Goal: Check status

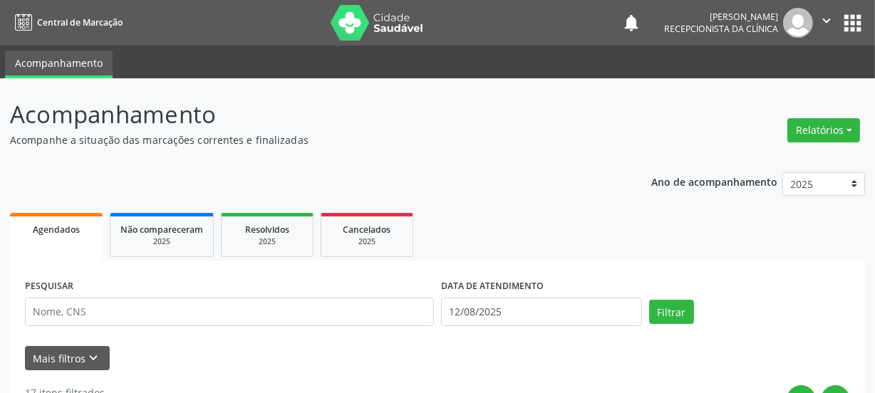
click at [139, 291] on div "PESQUISAR" at bounding box center [229, 306] width 416 height 61
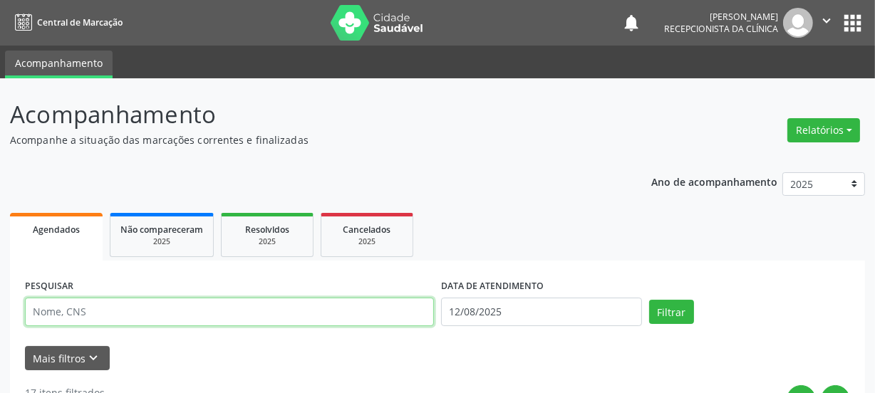
click at [126, 304] on input "text" at bounding box center [229, 312] width 409 height 28
click at [110, 307] on input "text" at bounding box center [229, 312] width 409 height 28
type input "703608052806937"
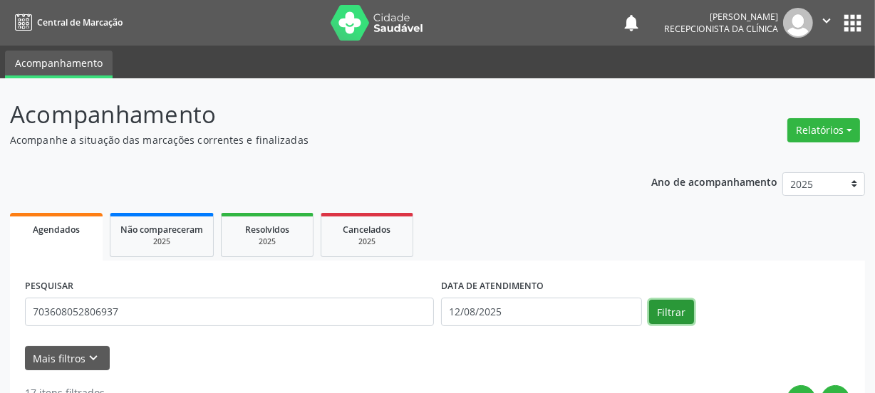
click at [688, 320] on button "Filtrar" at bounding box center [671, 312] width 45 height 24
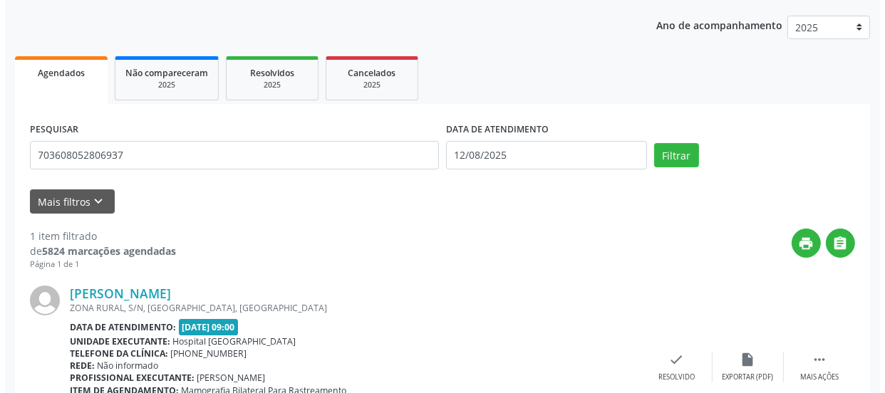
scroll to position [251, 0]
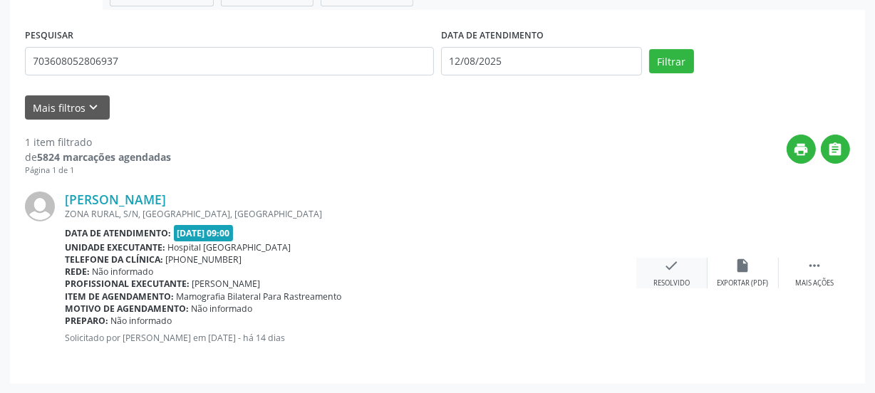
click at [686, 262] on div "check Resolvido" at bounding box center [671, 273] width 71 height 31
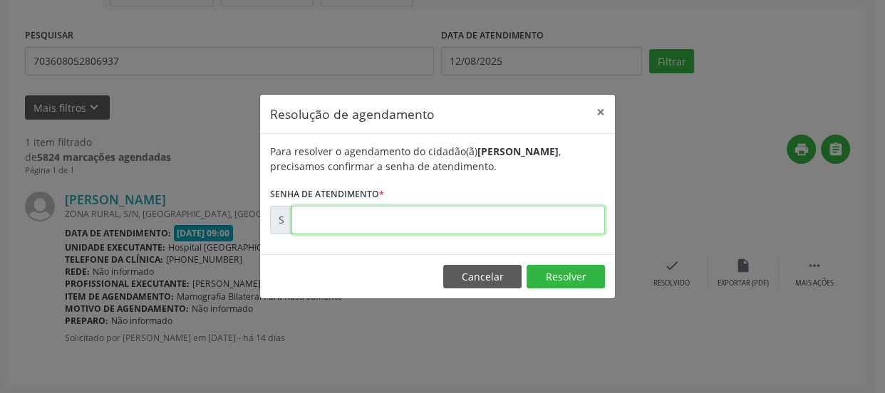
click at [460, 213] on input "text" at bounding box center [447, 220] width 313 height 28
type input "00168276"
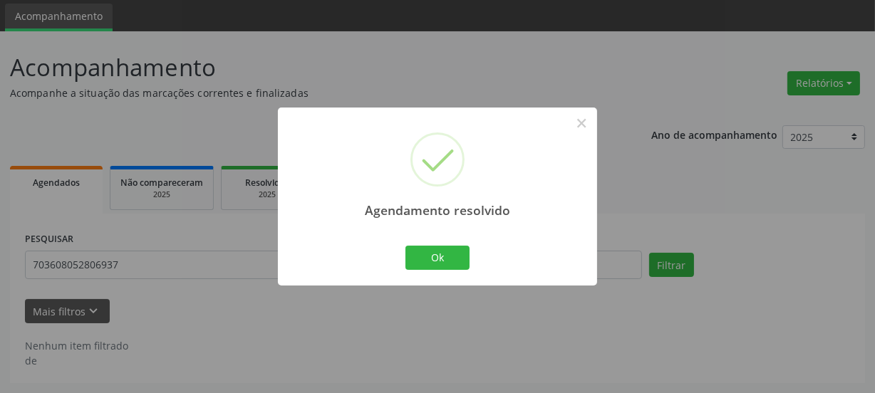
scroll to position [46, 0]
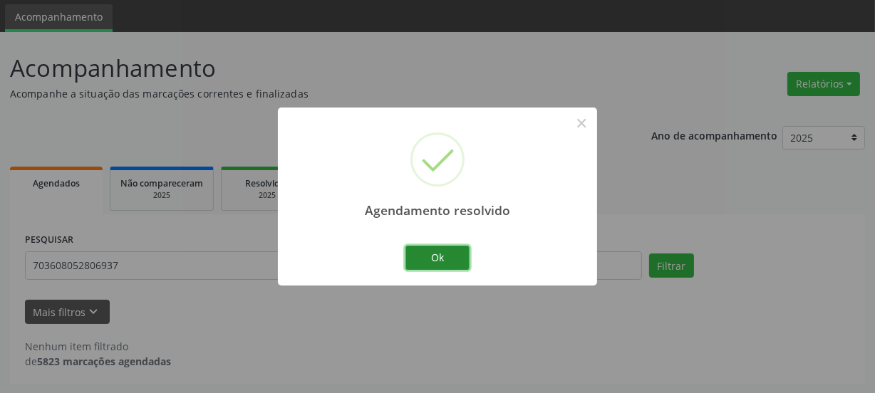
click at [445, 254] on button "Ok" at bounding box center [437, 258] width 64 height 24
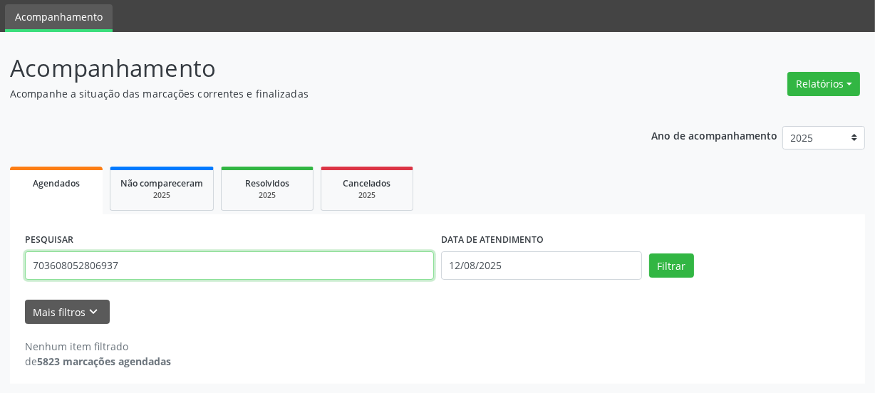
drag, startPoint x: 21, startPoint y: 255, endPoint x: 0, endPoint y: 333, distance: 80.4
click at [0, 310] on div "Acompanhamento Acompanhe a situação das marcações correntes e finalizadas Relat…" at bounding box center [437, 213] width 875 height 362
type input "708601568164682"
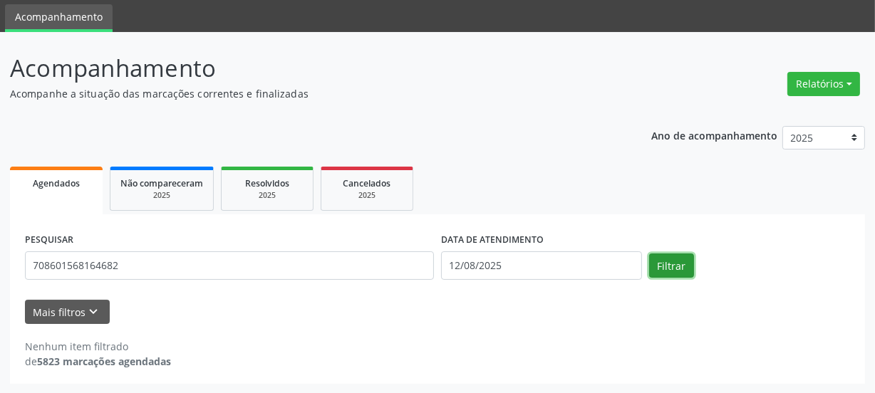
click at [680, 270] on button "Filtrar" at bounding box center [671, 266] width 45 height 24
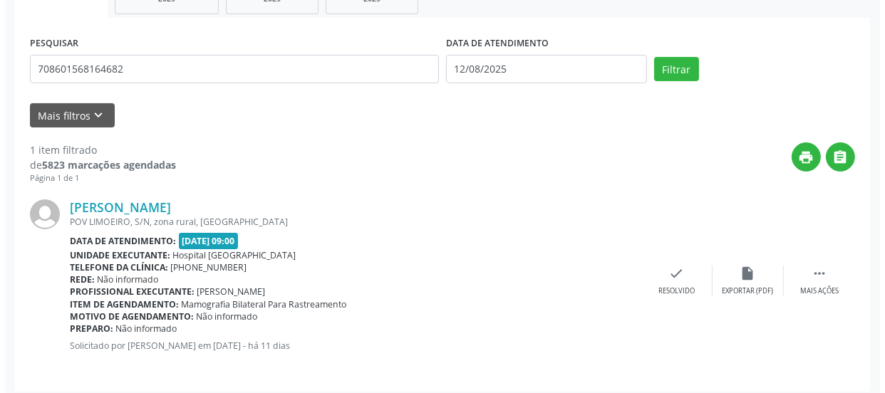
scroll to position [251, 0]
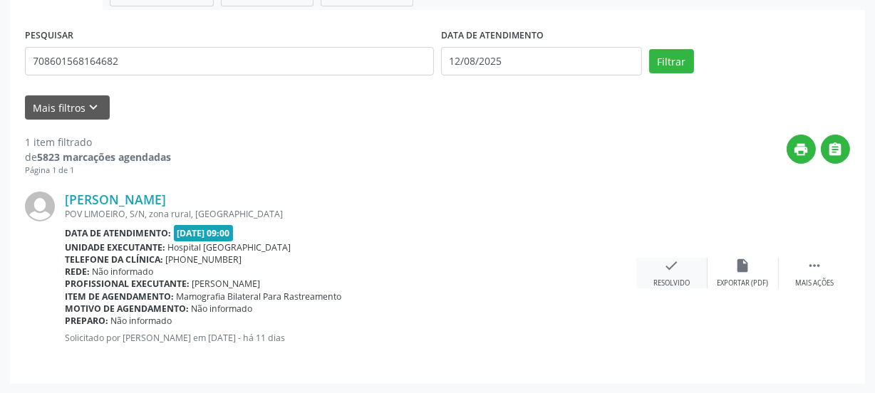
click at [667, 279] on div "Resolvido" at bounding box center [671, 284] width 36 height 10
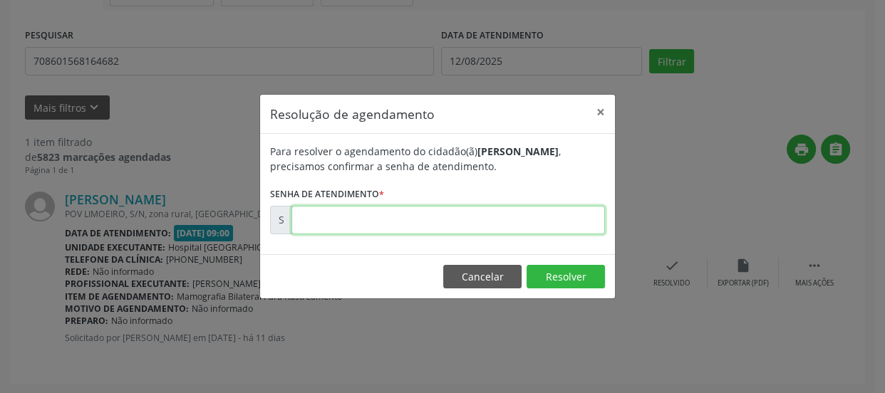
click at [415, 221] on input "text" at bounding box center [447, 220] width 313 height 28
type input "00169271"
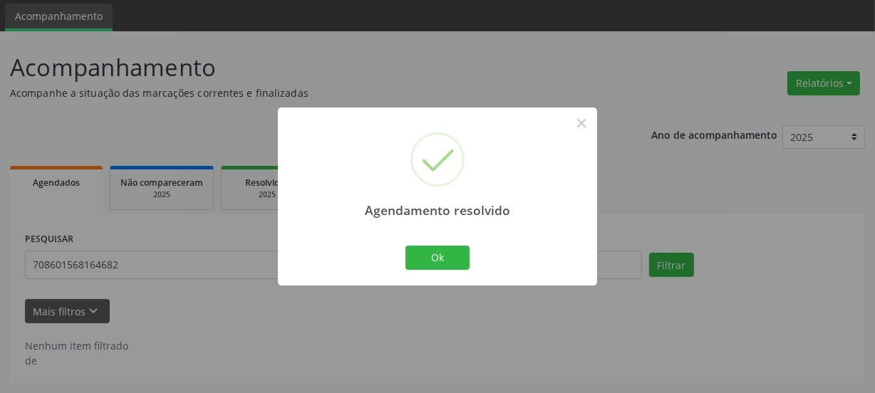
scroll to position [46, 0]
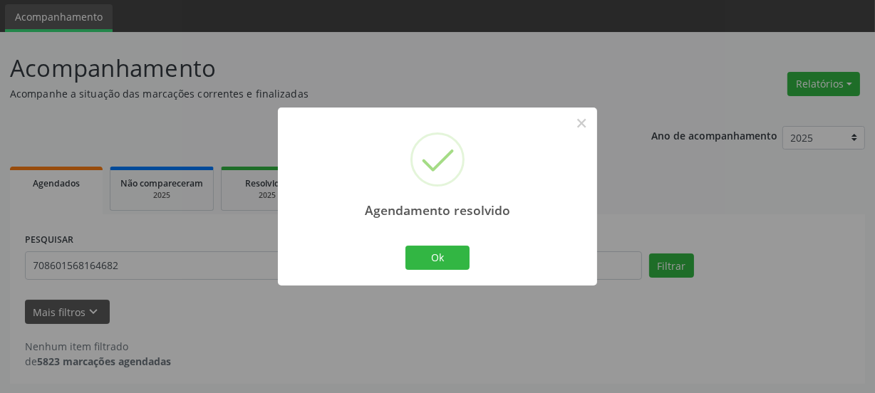
click at [443, 244] on div "Ok Cancel" at bounding box center [438, 258] width 71 height 30
click at [442, 257] on button "Ok" at bounding box center [437, 258] width 64 height 24
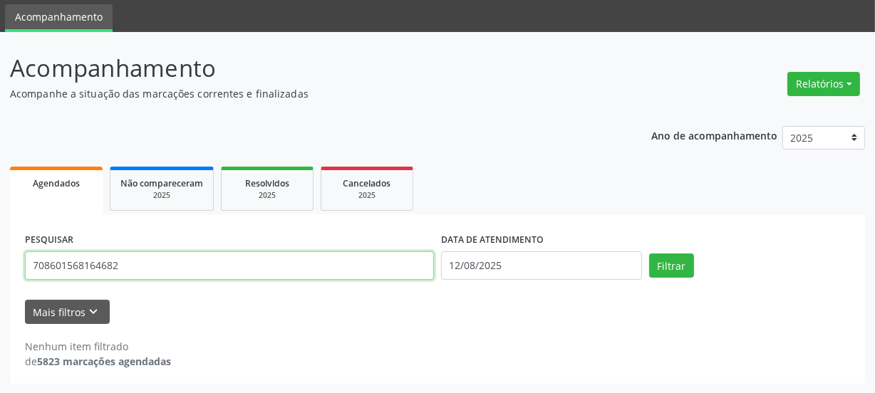
drag, startPoint x: 138, startPoint y: 258, endPoint x: 71, endPoint y: 287, distance: 73.1
click at [0, 267] on div "Acompanhamento Acompanhe a situação das marcações correntes e finalizadas Relat…" at bounding box center [437, 213] width 875 height 362
type input "705400437581499"
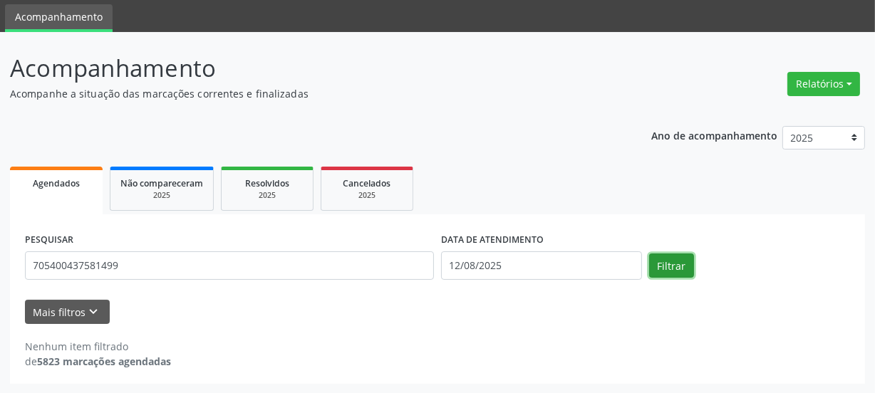
click at [687, 265] on button "Filtrar" at bounding box center [671, 266] width 45 height 24
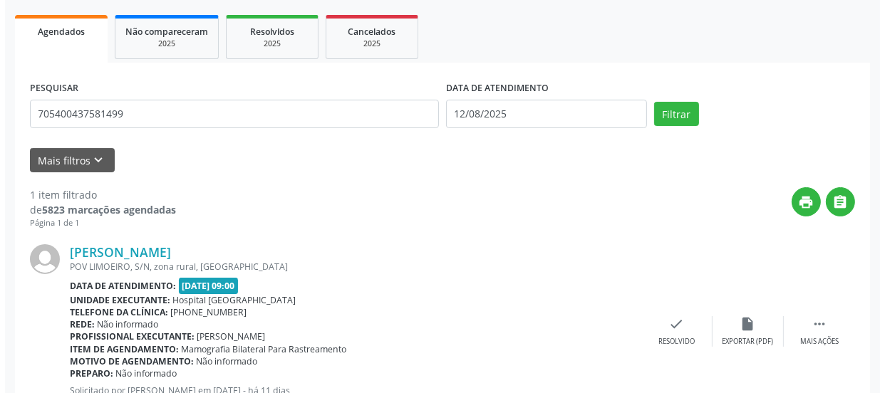
scroll to position [264, 0]
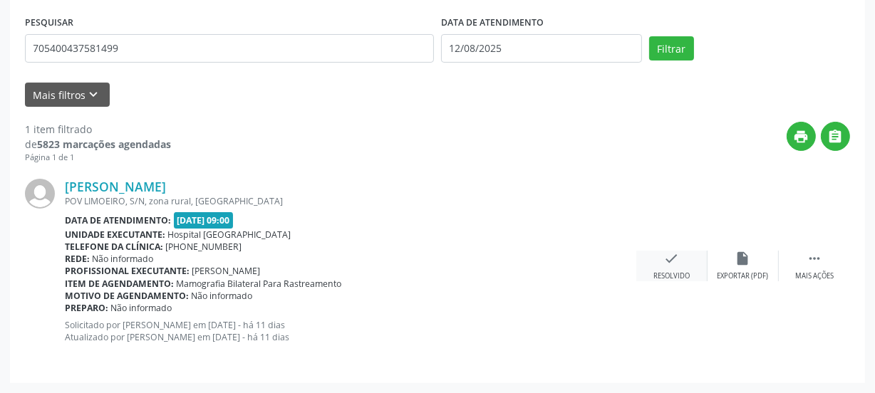
click at [673, 256] on icon "check" at bounding box center [672, 259] width 16 height 16
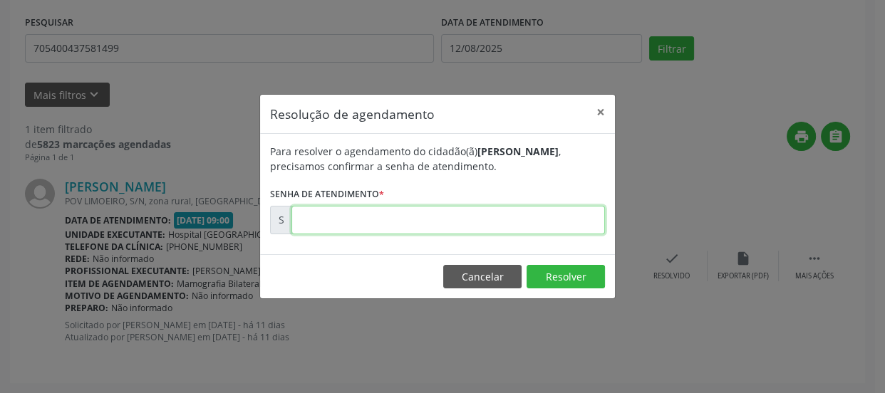
click at [384, 220] on input "text" at bounding box center [447, 220] width 313 height 28
type input "00169277"
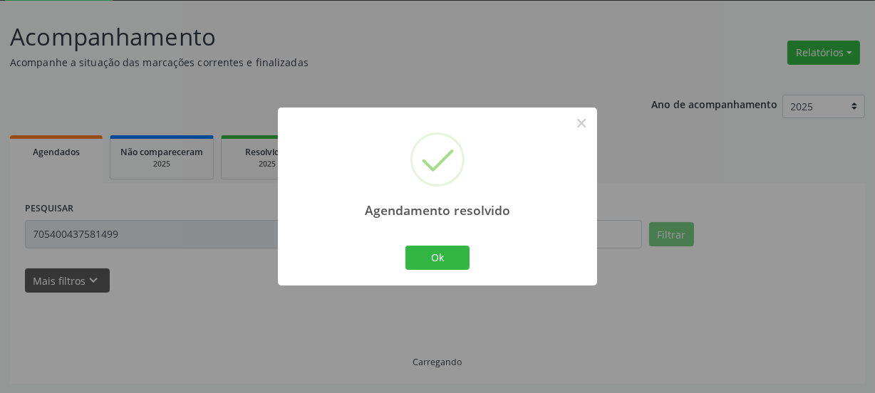
scroll to position [46, 0]
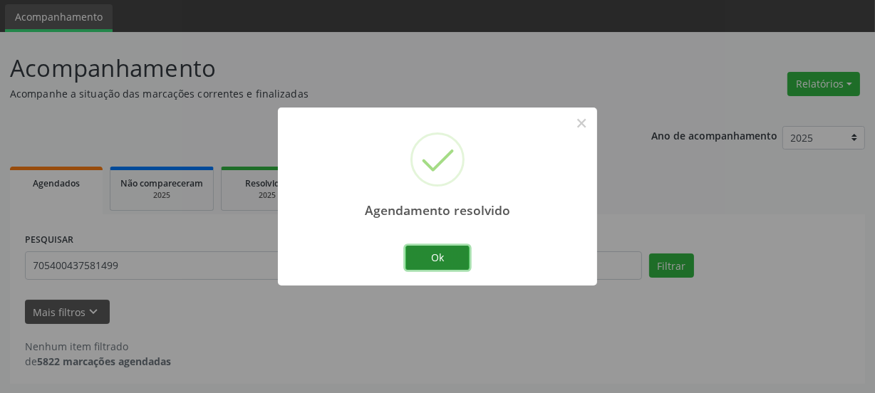
click at [451, 266] on button "Ok" at bounding box center [437, 258] width 64 height 24
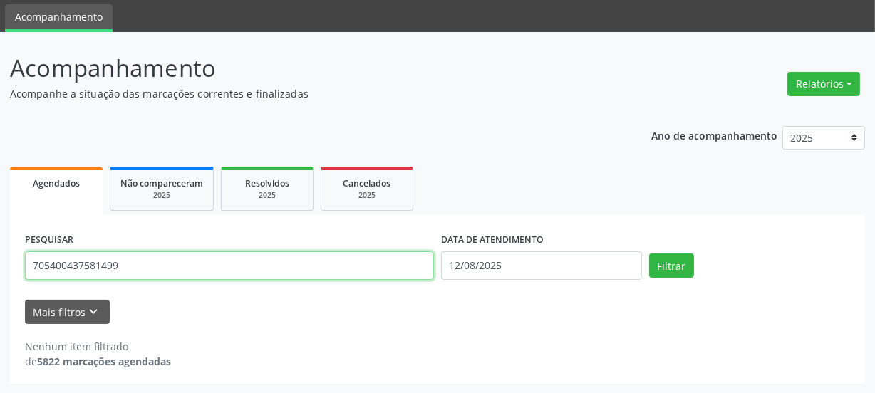
drag, startPoint x: 165, startPoint y: 267, endPoint x: 0, endPoint y: 261, distance: 165.4
click at [0, 261] on div "Acompanhamento Acompanhe a situação das marcações correntes e finalizadas Relat…" at bounding box center [437, 213] width 875 height 362
type input "708101801213010"
click at [649, 254] on button "Filtrar" at bounding box center [671, 266] width 45 height 24
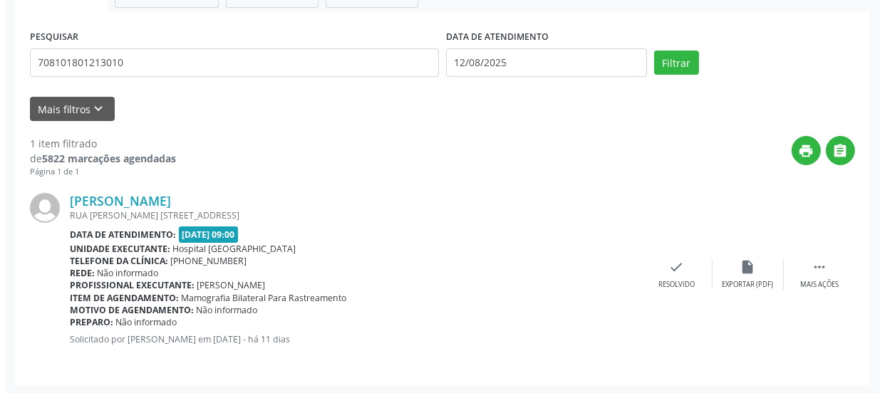
scroll to position [251, 0]
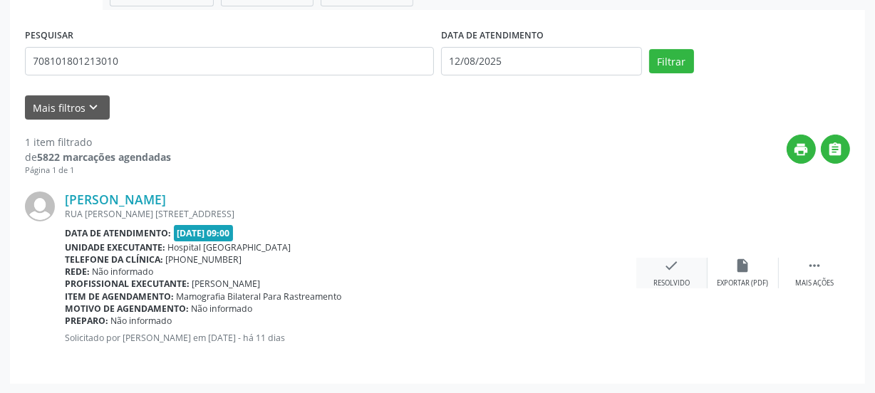
click at [668, 263] on icon "check" at bounding box center [672, 266] width 16 height 16
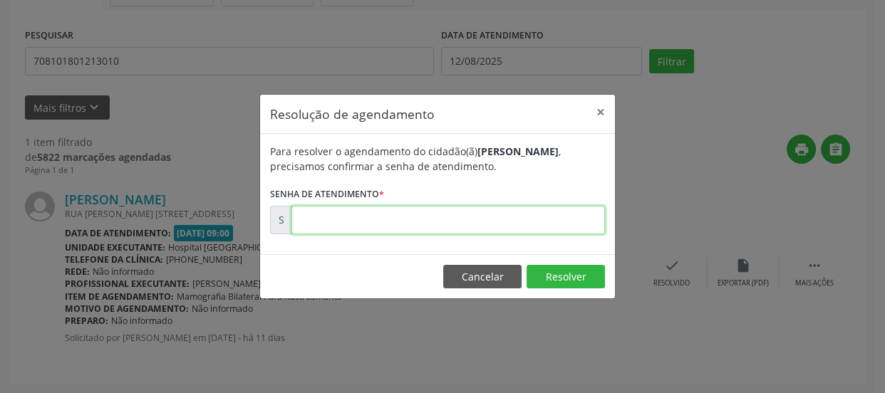
click at [370, 215] on input "text" at bounding box center [447, 220] width 313 height 28
type input "00169293"
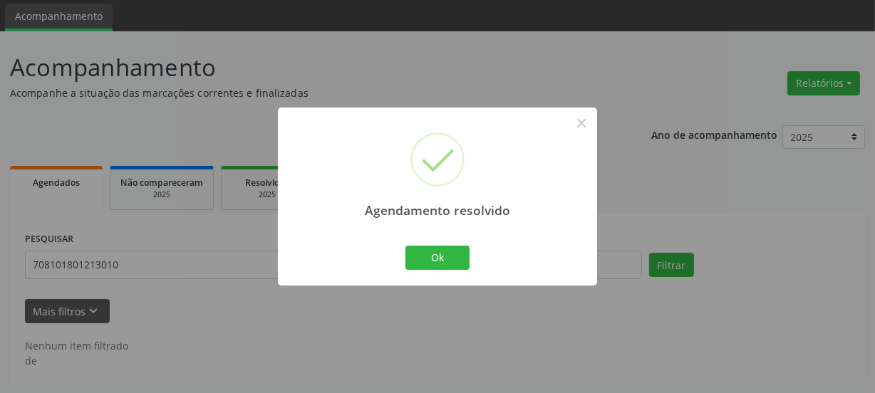
scroll to position [46, 0]
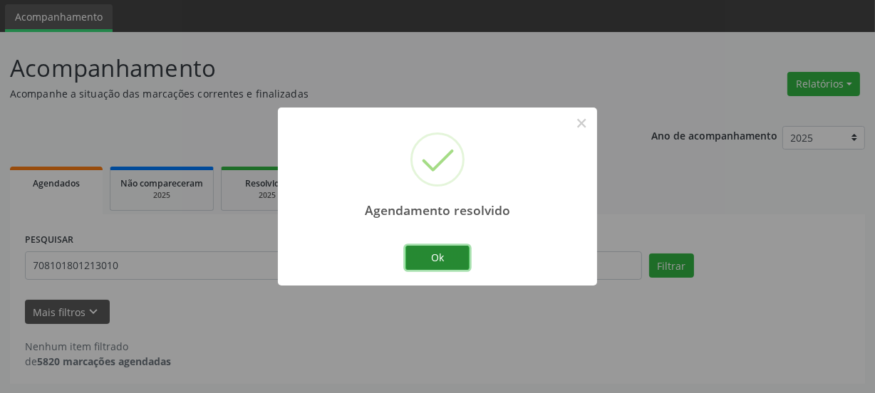
drag, startPoint x: 448, startPoint y: 250, endPoint x: 395, endPoint y: 272, distance: 57.8
click at [448, 251] on button "Ok" at bounding box center [437, 258] width 64 height 24
